Goal: Check status: Check status

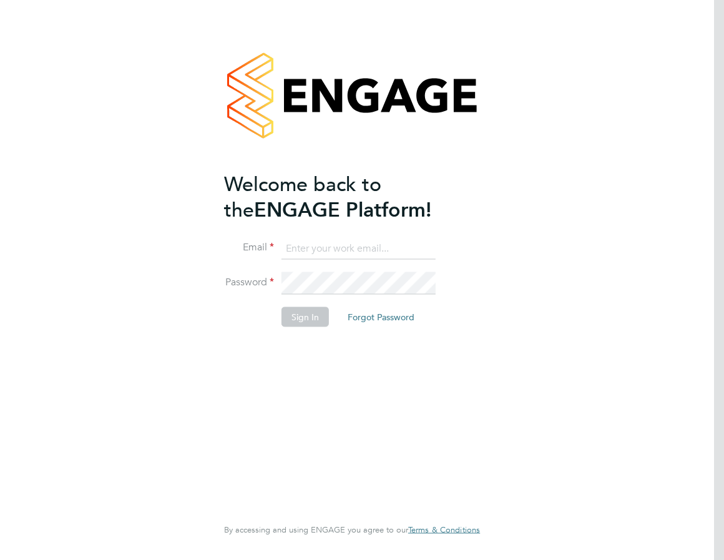
type input "jemima@tradelinerecruitment.co.uk"
click at [308, 319] on button "Sign In" at bounding box center [304, 317] width 47 height 20
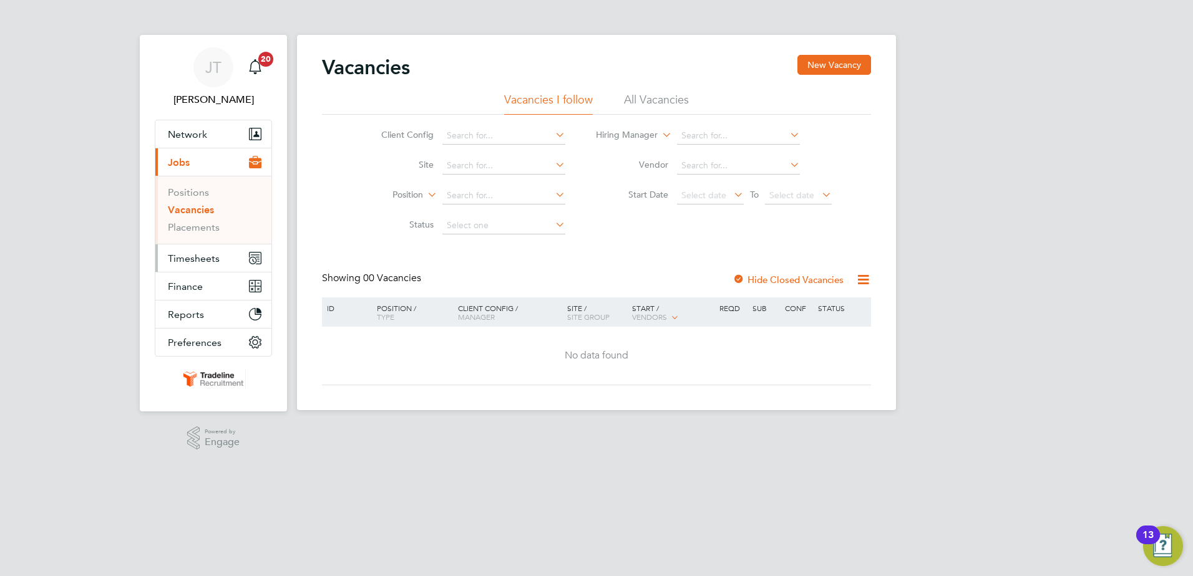
click at [197, 265] on button "Timesheets" at bounding box center [213, 258] width 116 height 27
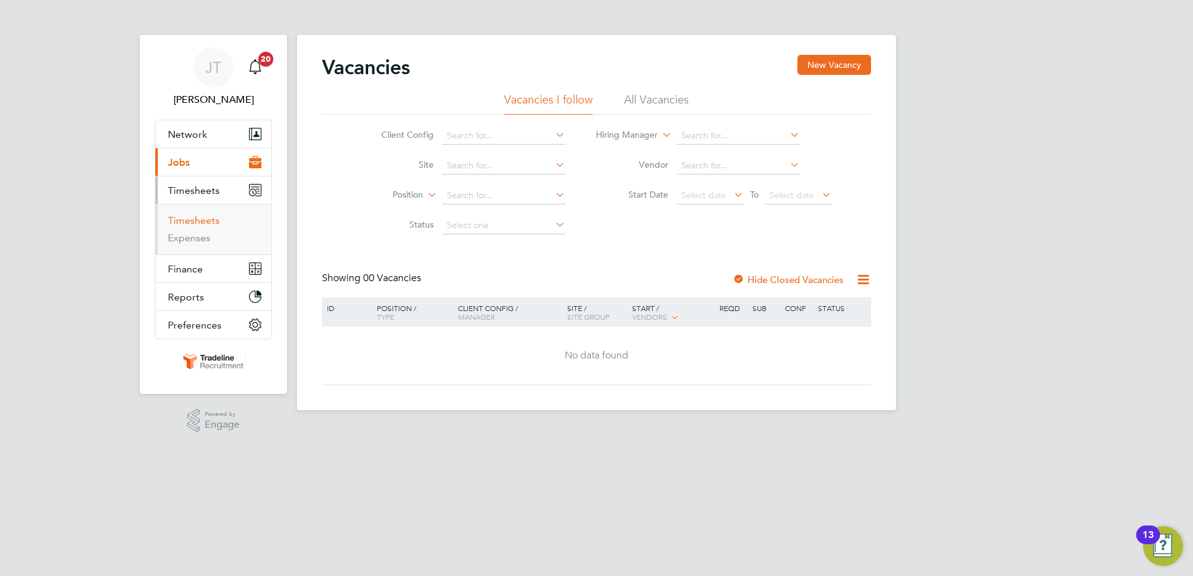
click at [203, 221] on link "Timesheets" at bounding box center [194, 221] width 52 height 12
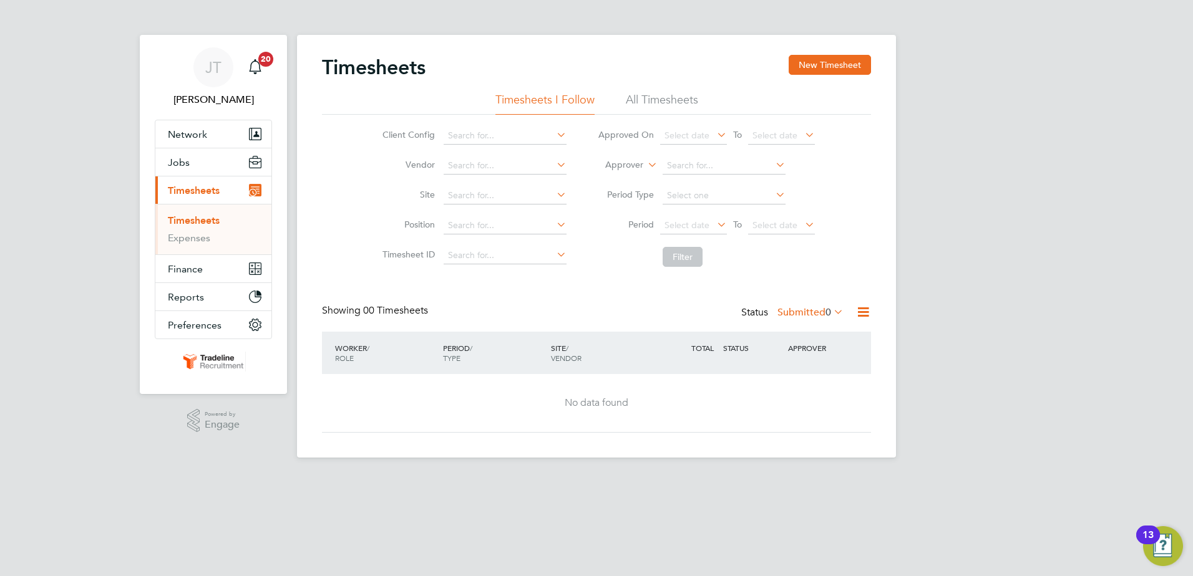
click at [208, 218] on link "Timesheets" at bounding box center [194, 221] width 52 height 12
click at [203, 192] on span "Timesheets" at bounding box center [194, 191] width 52 height 12
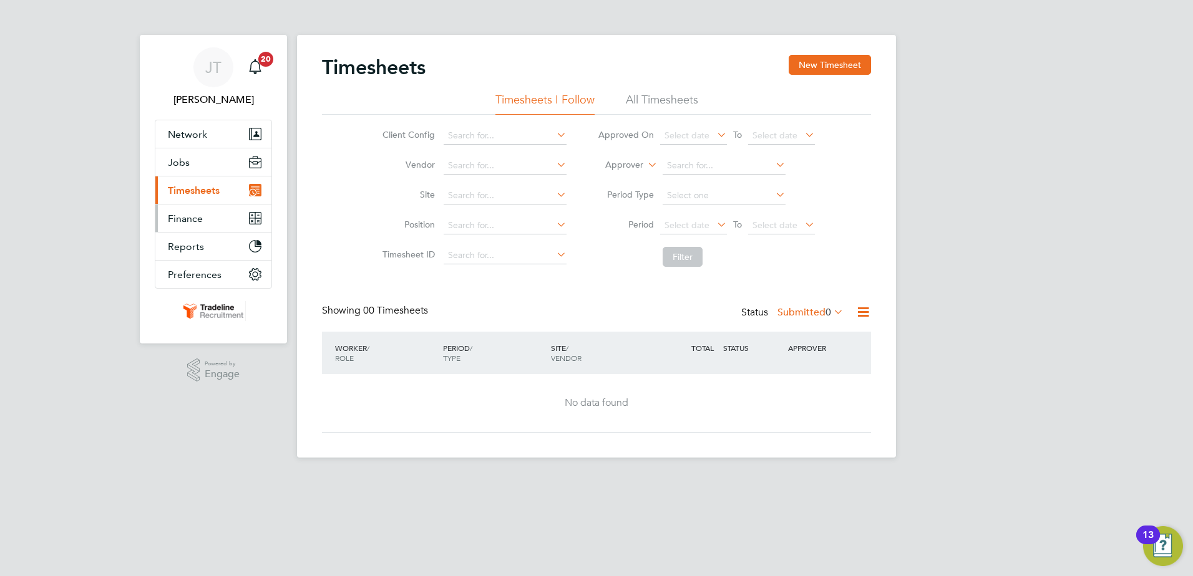
drag, startPoint x: 202, startPoint y: 195, endPoint x: 203, endPoint y: 205, distance: 10.1
click at [202, 194] on span "Timesheets" at bounding box center [194, 191] width 52 height 12
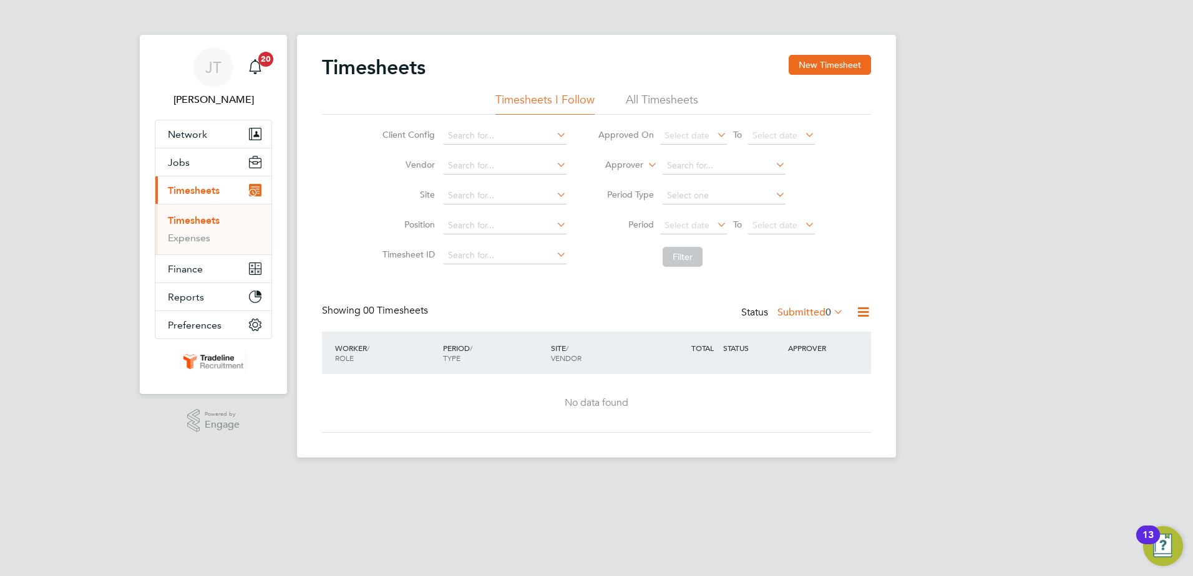
click at [202, 217] on link "Timesheets" at bounding box center [194, 221] width 52 height 12
click at [651, 105] on li "All Timesheets" at bounding box center [662, 103] width 72 height 22
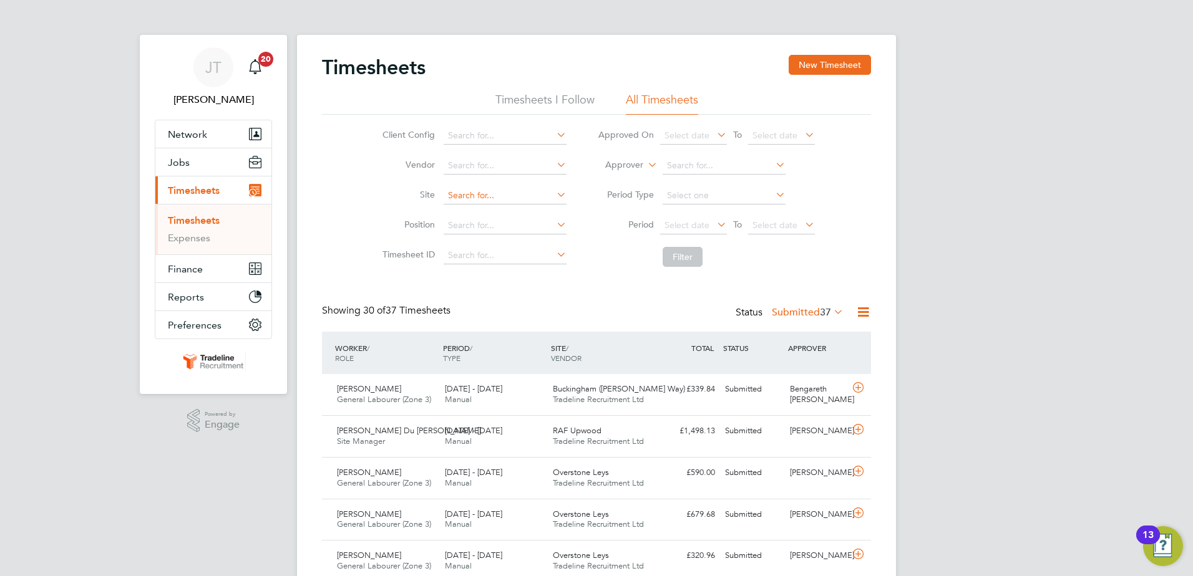
click at [474, 202] on input at bounding box center [505, 195] width 123 height 17
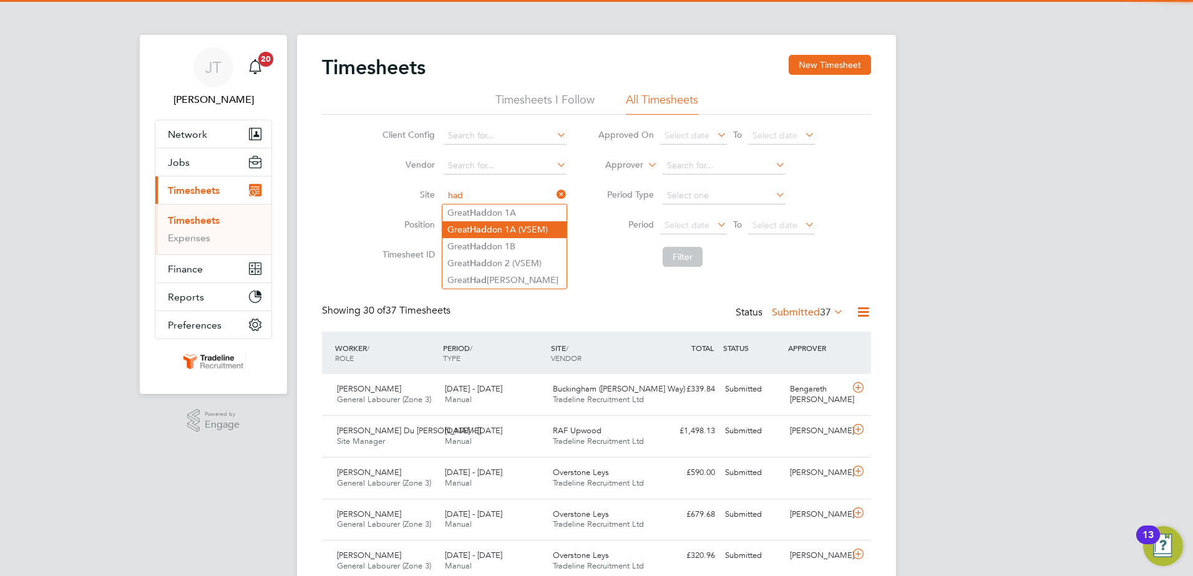
click at [519, 228] on li "Great Had don 1A (VSEM)" at bounding box center [504, 229] width 124 height 17
type input "Great Haddon 1A (VSEM)"
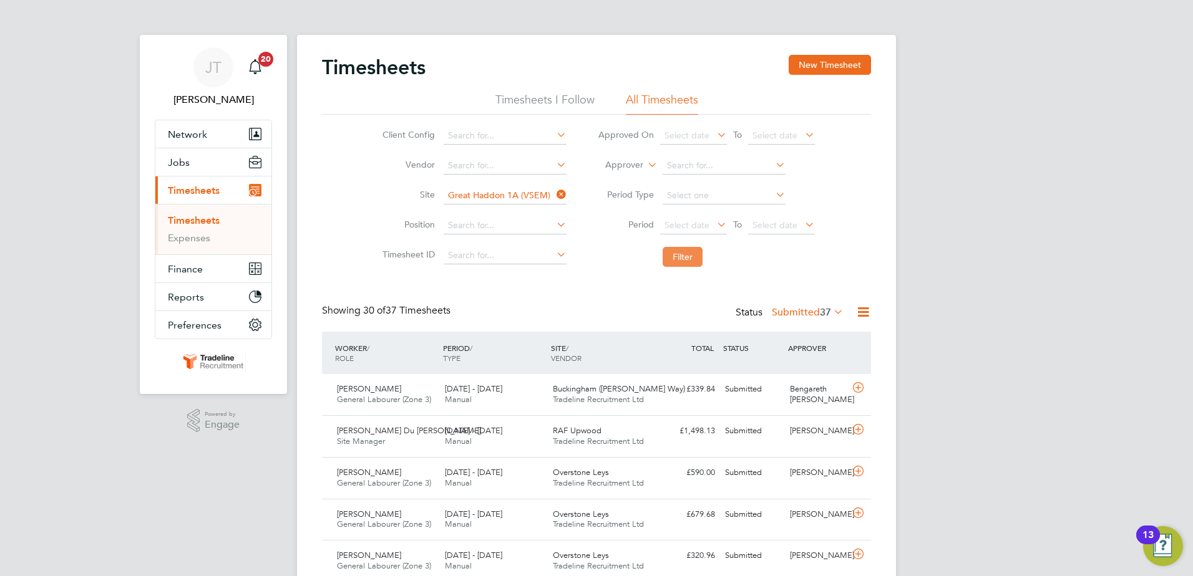
click at [691, 257] on button "Filter" at bounding box center [683, 257] width 40 height 20
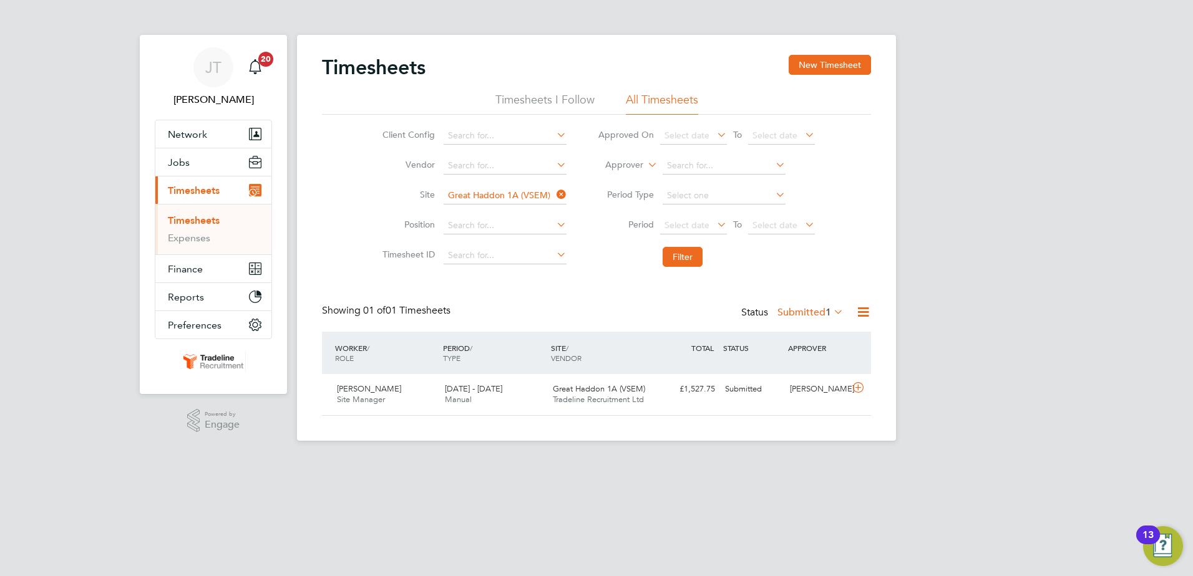
click at [723, 170] on li "Approver" at bounding box center [706, 166] width 248 height 30
click at [723, 166] on icon at bounding box center [773, 164] width 0 height 17
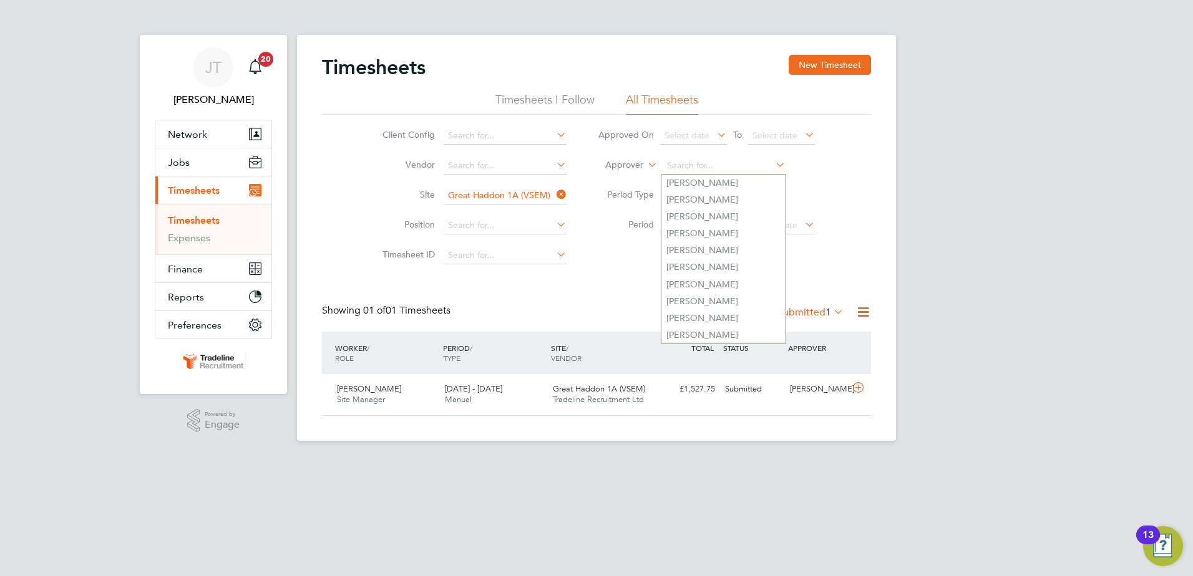
click at [723, 255] on div "Client Config Vendor Site Great Haddon 1A (VSEM) Position Timesheet ID Approved…" at bounding box center [596, 194] width 549 height 158
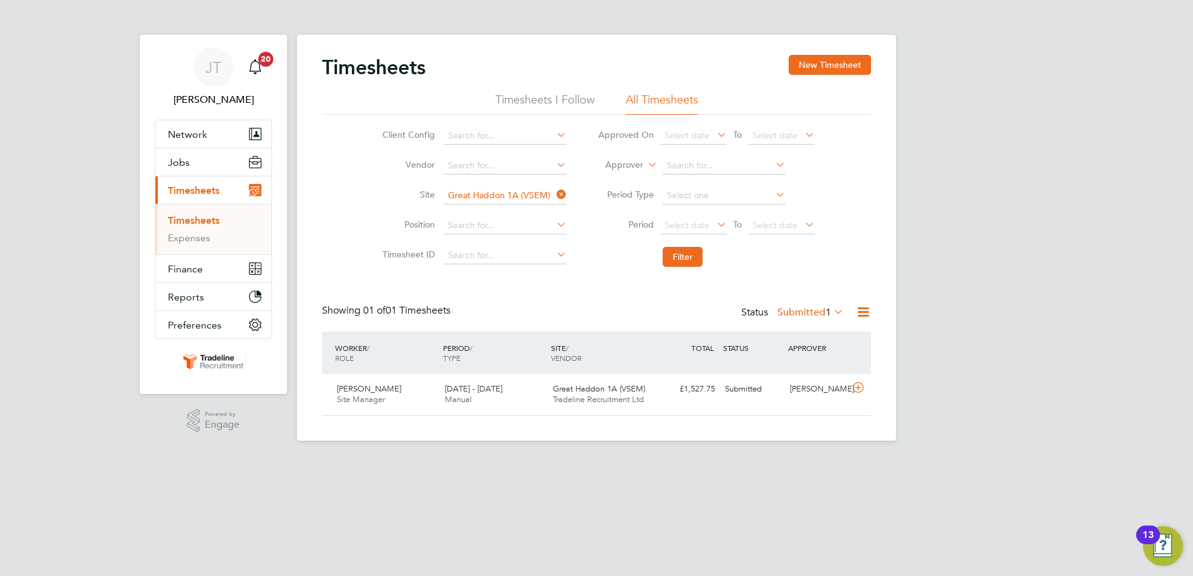
click at [554, 193] on icon at bounding box center [554, 194] width 0 height 17
click at [530, 195] on input at bounding box center [505, 195] width 123 height 17
click at [529, 262] on li "Great Hadd on 2 (VSEM)" at bounding box center [504, 263] width 124 height 17
type input "Great Haddon 2 (VSEM)"
click at [723, 313] on label "Submitted 1" at bounding box center [810, 312] width 66 height 12
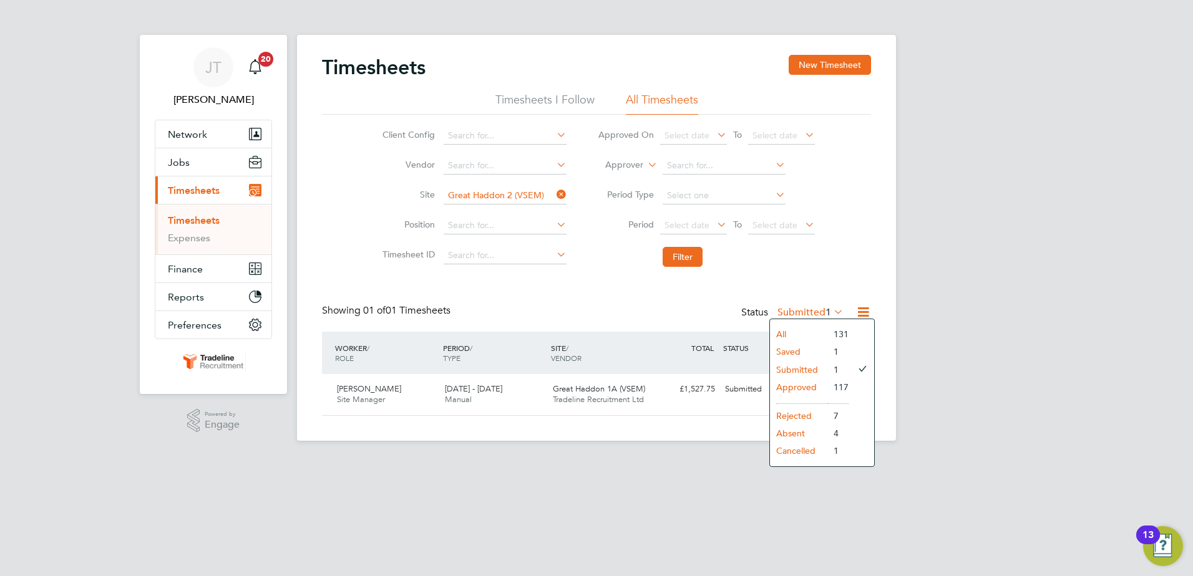
click at [723, 334] on li "All" at bounding box center [798, 334] width 57 height 17
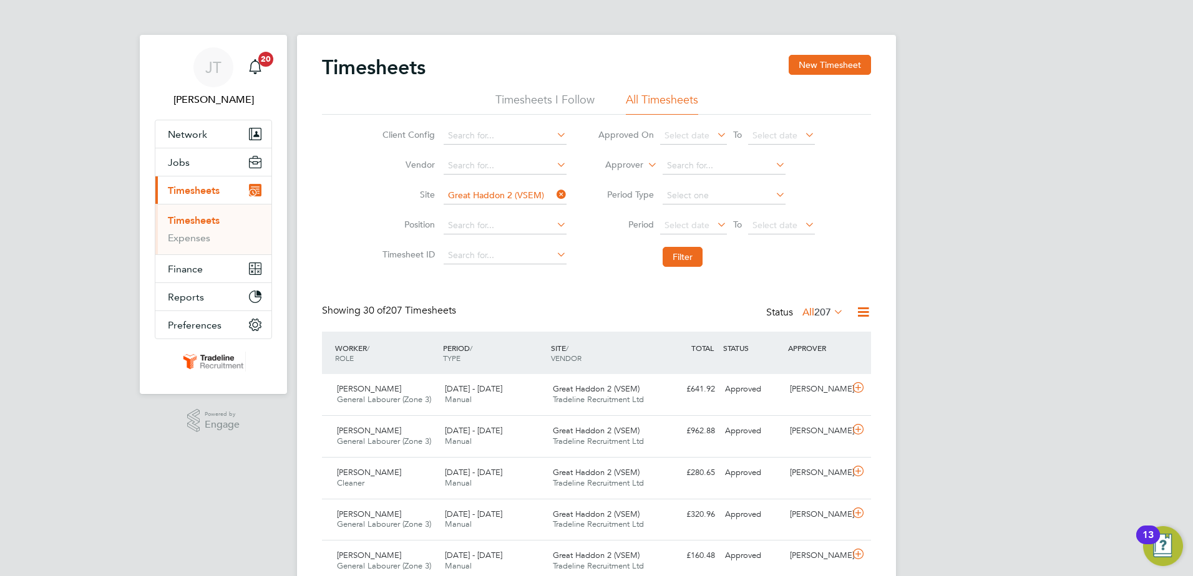
drag, startPoint x: 557, startPoint y: 196, endPoint x: 536, endPoint y: 199, distance: 21.4
click at [554, 197] on icon at bounding box center [554, 194] width 0 height 17
click at [529, 200] on input at bounding box center [505, 195] width 123 height 17
click at [500, 206] on li "[GEOGRAPHIC_DATA]" at bounding box center [512, 213] width 140 height 17
type input "[GEOGRAPHIC_DATA], [GEOGRAPHIC_DATA]"
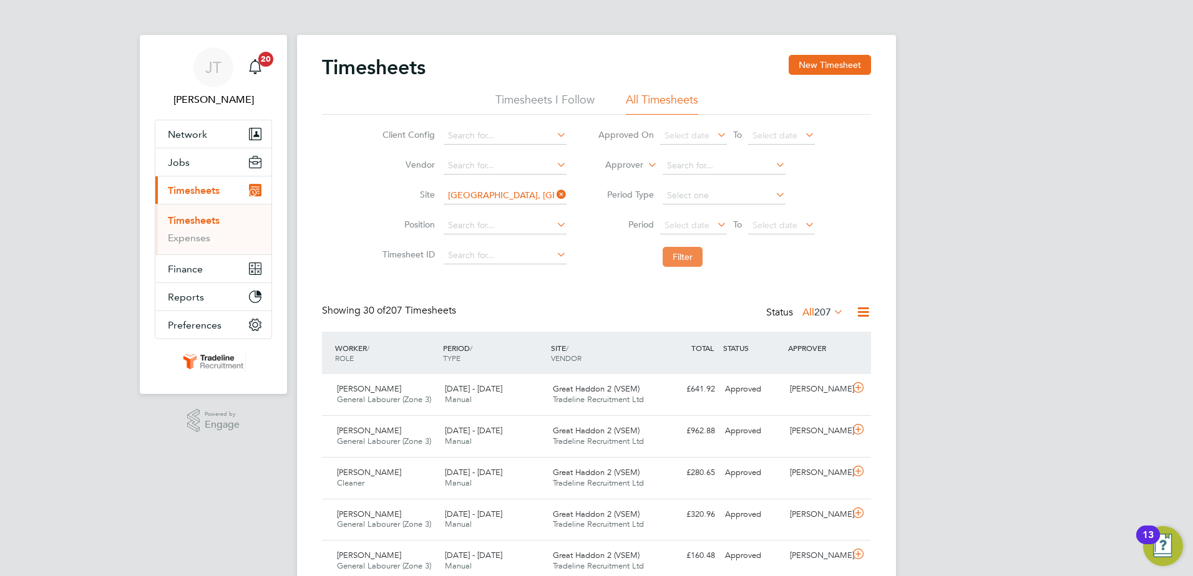
click at [683, 258] on button "Filter" at bounding box center [683, 257] width 40 height 20
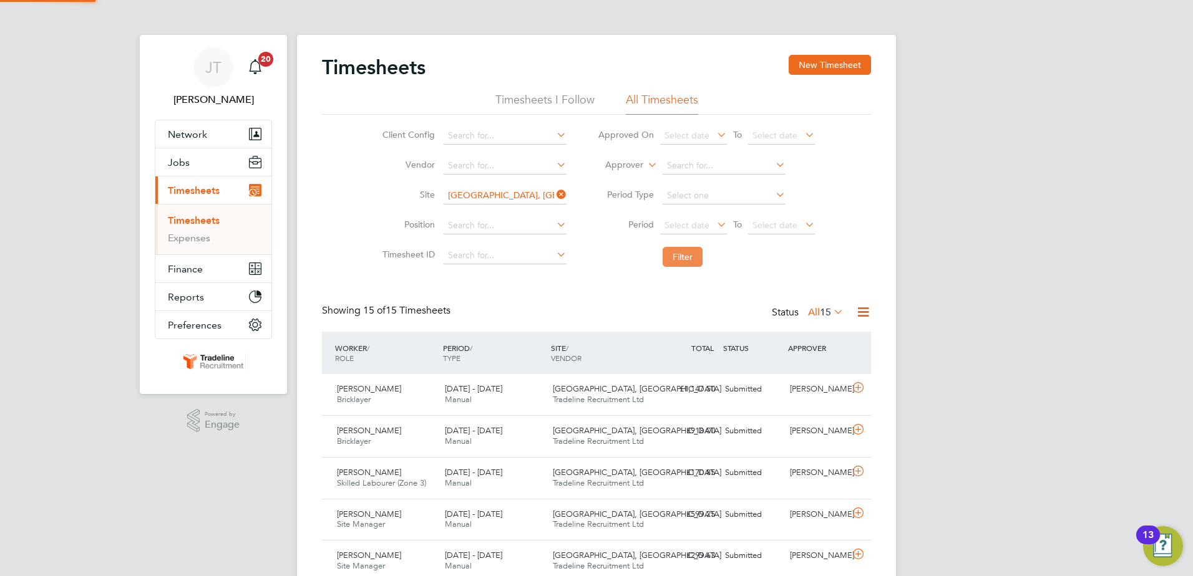
scroll to position [32, 109]
